Goal: Participate in discussion: Engage in conversation with other users on a specific topic

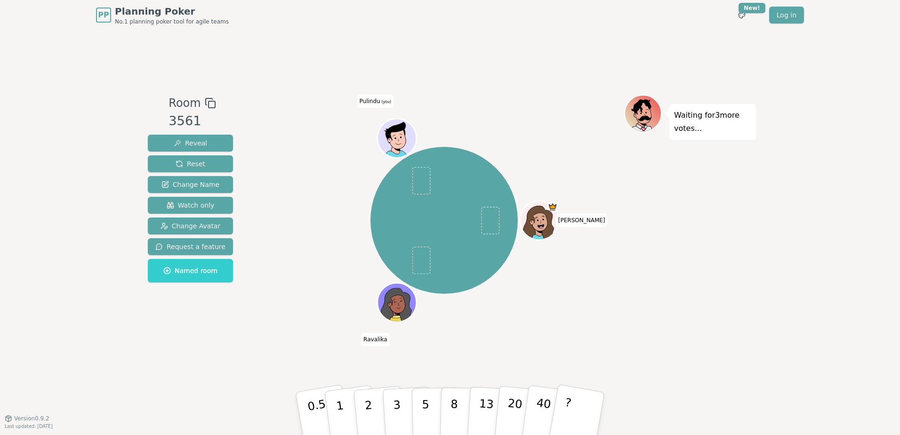
click at [823, 231] on div "PP Planning Poker No.1 planning poker tool for agile teams Toggle theme New! Lo…" at bounding box center [450, 217] width 900 height 435
click at [858, 187] on div "PP Planning Poker No.1 planning poker tool for agile teams Toggle theme New! Lo…" at bounding box center [450, 217] width 900 height 435
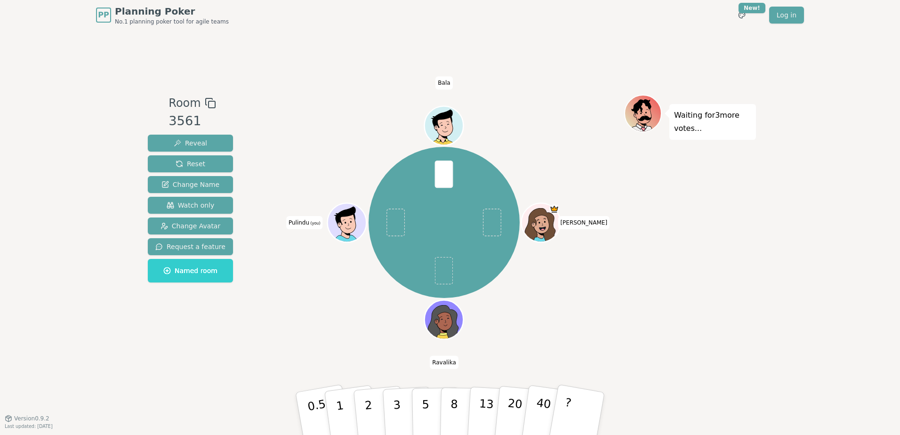
click at [638, 276] on div "Waiting for 3 more votes..." at bounding box center [690, 224] width 132 height 259
click at [302, 331] on div "[PERSON_NAME] Bala Pulindu (you)" at bounding box center [444, 223] width 360 height 222
click at [524, 143] on div "[PERSON_NAME] Bala Pulindu (you)" at bounding box center [444, 223] width 360 height 222
click at [427, 413] on p "5" at bounding box center [426, 413] width 8 height 51
